Goal: Task Accomplishment & Management: Use online tool/utility

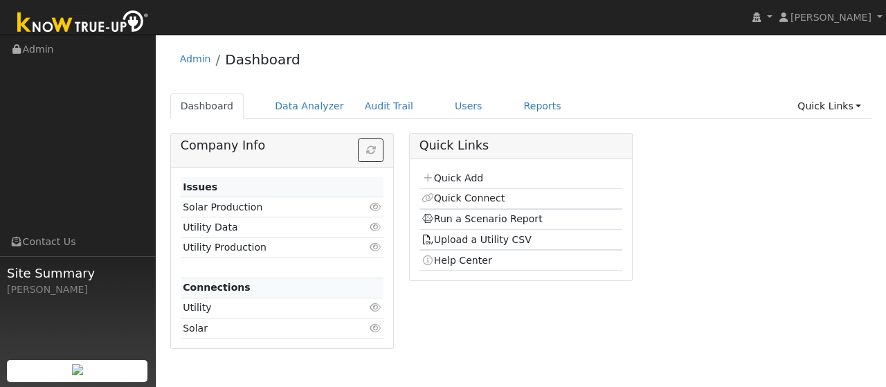
click at [712, 310] on div "Company Info Issues Solar Production Click to view Utility Data Click to view U…" at bounding box center [521, 246] width 717 height 226
click at [445, 107] on link "Users" at bounding box center [469, 106] width 48 height 26
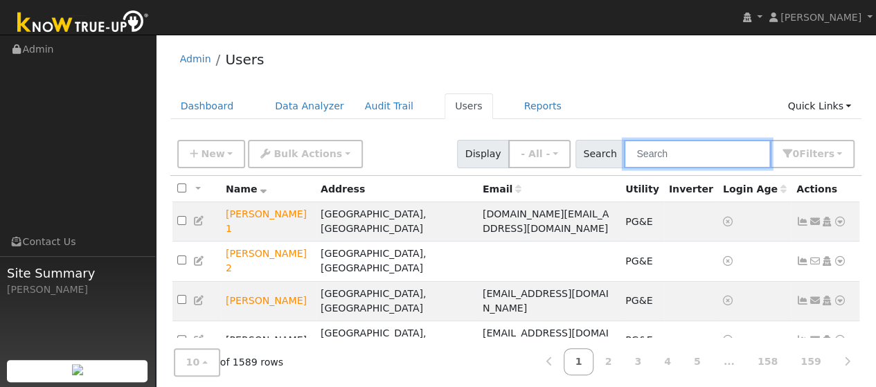
click at [674, 153] on input "text" at bounding box center [697, 154] width 147 height 28
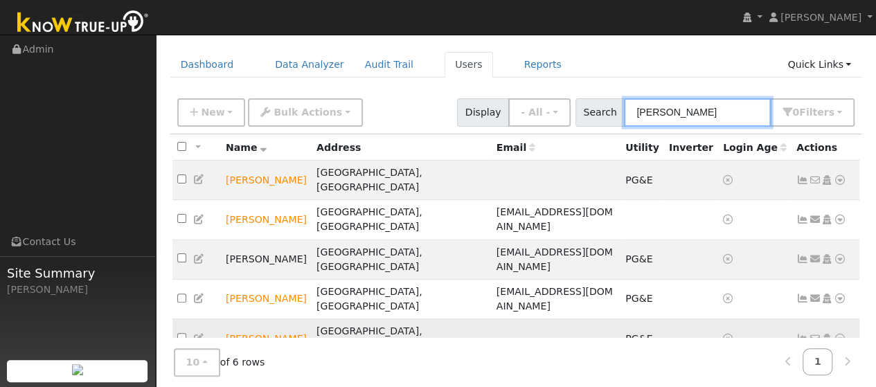
scroll to position [51, 0]
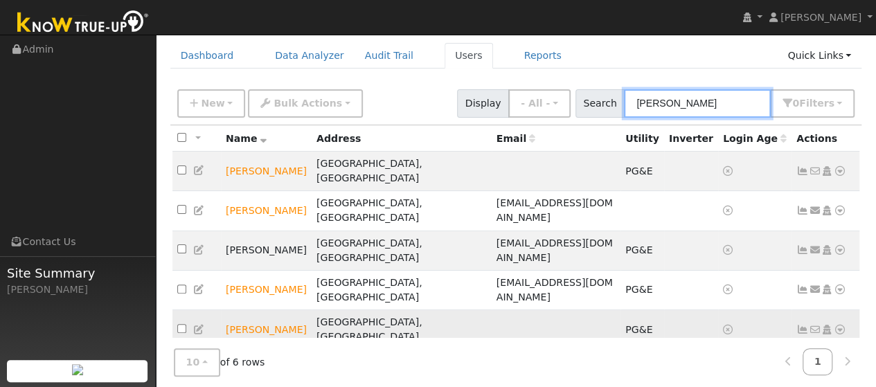
type input "[PERSON_NAME]"
click at [841, 325] on icon at bounding box center [840, 330] width 12 height 10
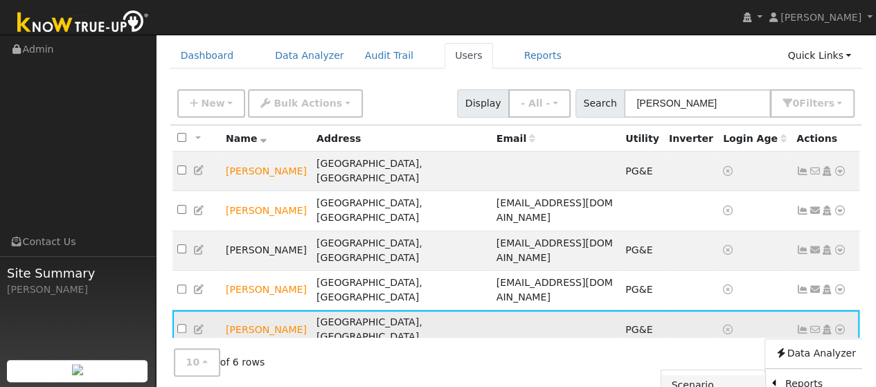
click at [715, 375] on link "Scenario" at bounding box center [712, 384] width 103 height 19
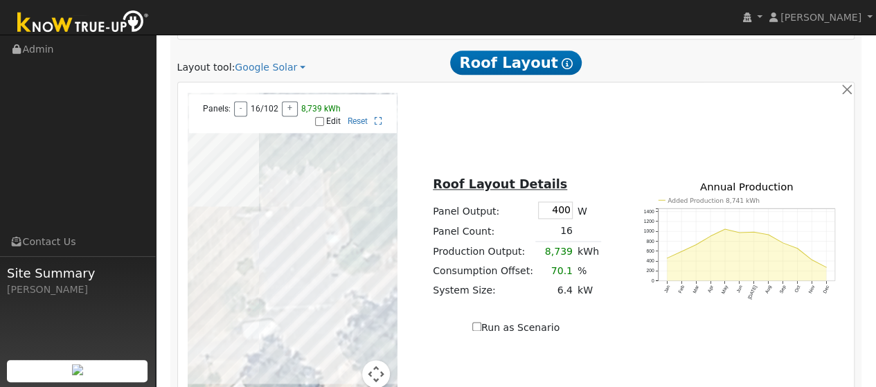
scroll to position [969, 0]
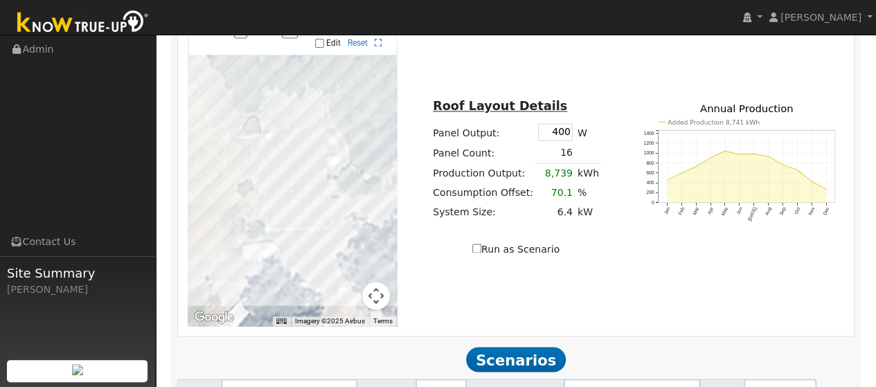
click at [866, 377] on div at bounding box center [866, 377] width 0 height 0
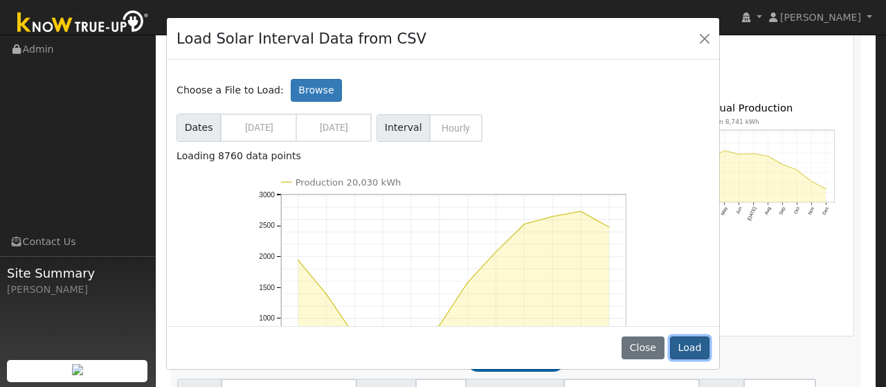
click at [697, 341] on button "Load" at bounding box center [689, 349] width 39 height 24
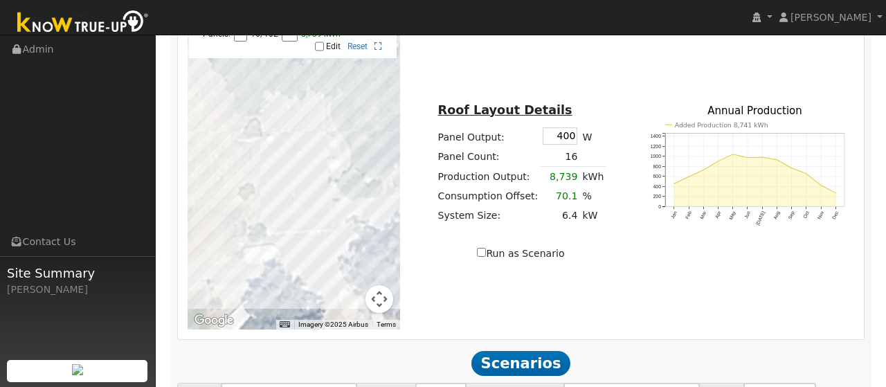
type input "20030"
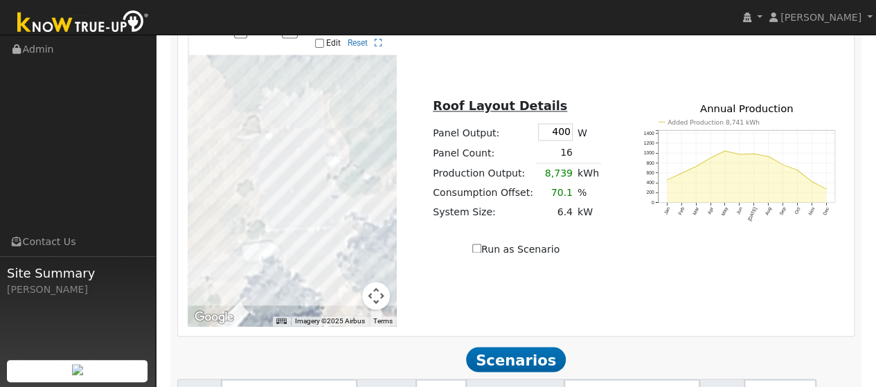
type input "4"
type input "13.4"
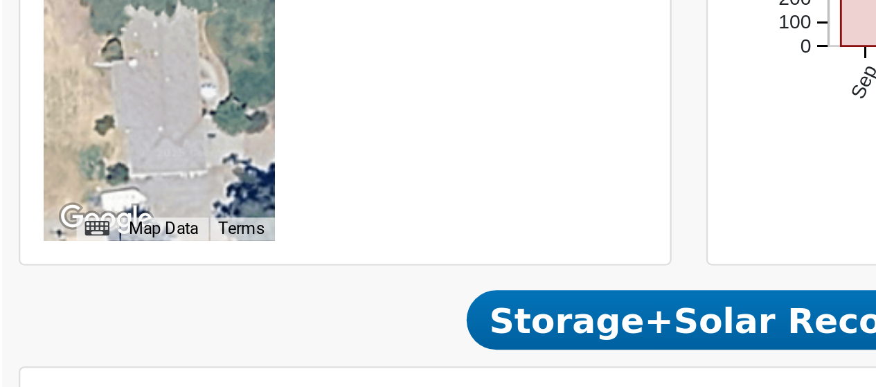
scroll to position [513, 0]
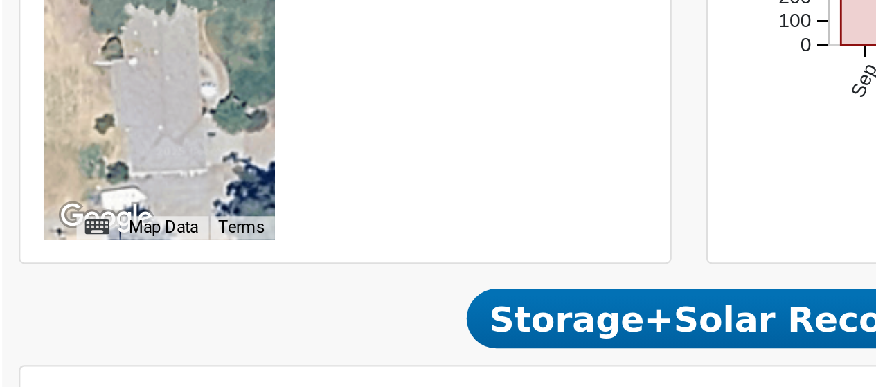
click at [320, 368] on link ">" at bounding box center [313, 382] width 24 height 28
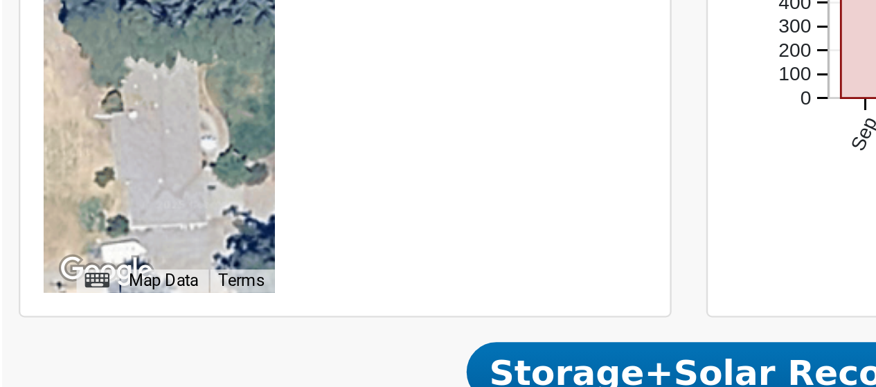
click at [315, 368] on link ">" at bounding box center [313, 382] width 24 height 28
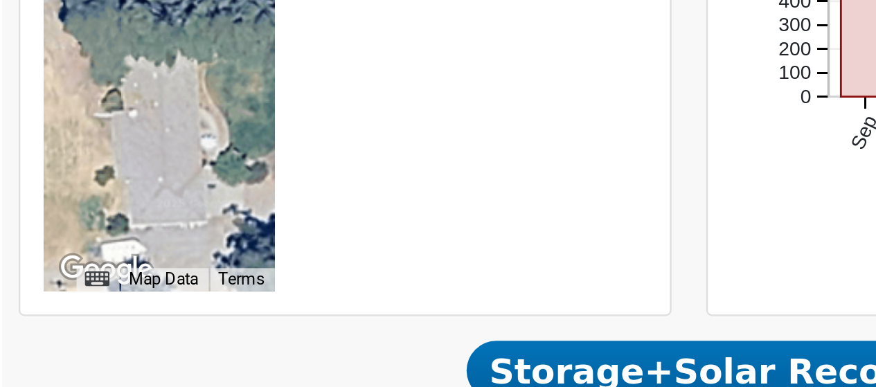
click at [316, 368] on link ">" at bounding box center [313, 382] width 24 height 28
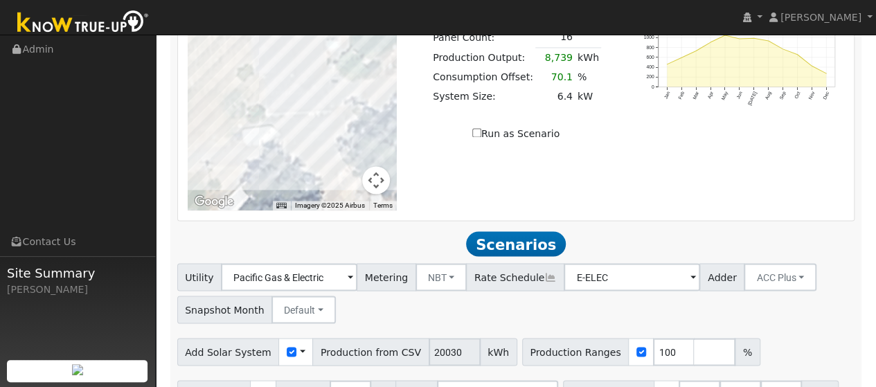
scroll to position [1104, 0]
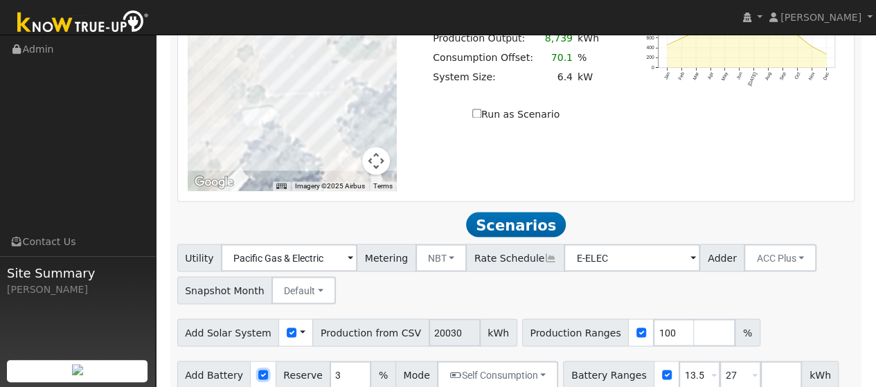
click at [259, 370] on input "checkbox" at bounding box center [263, 375] width 10 height 10
checkbox input "false"
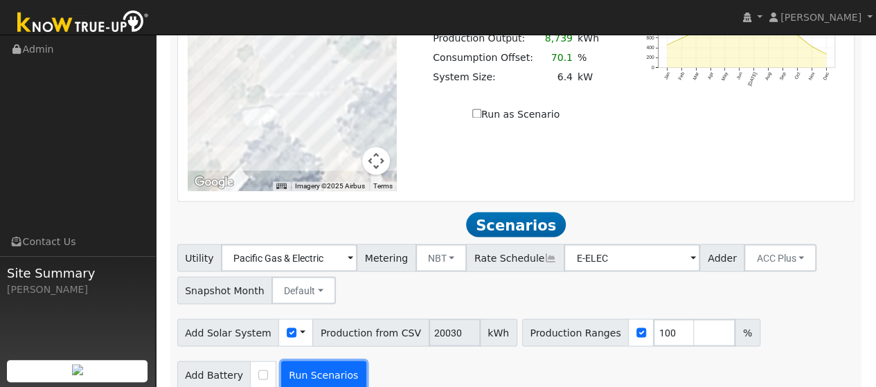
click at [308, 361] on button "Run Scenarios" at bounding box center [323, 375] width 85 height 28
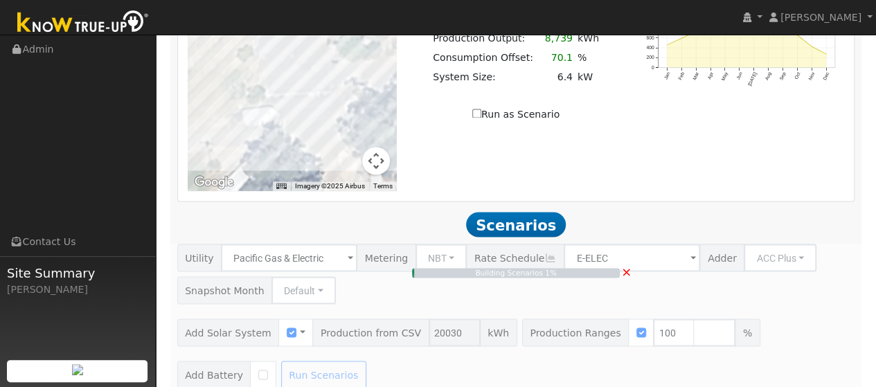
type input "$14,021"
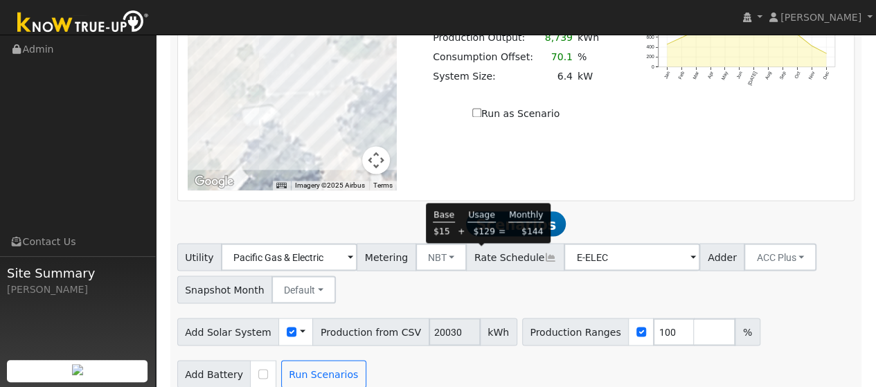
scroll to position [1107, 0]
